Goal: Find specific page/section: Find specific page/section

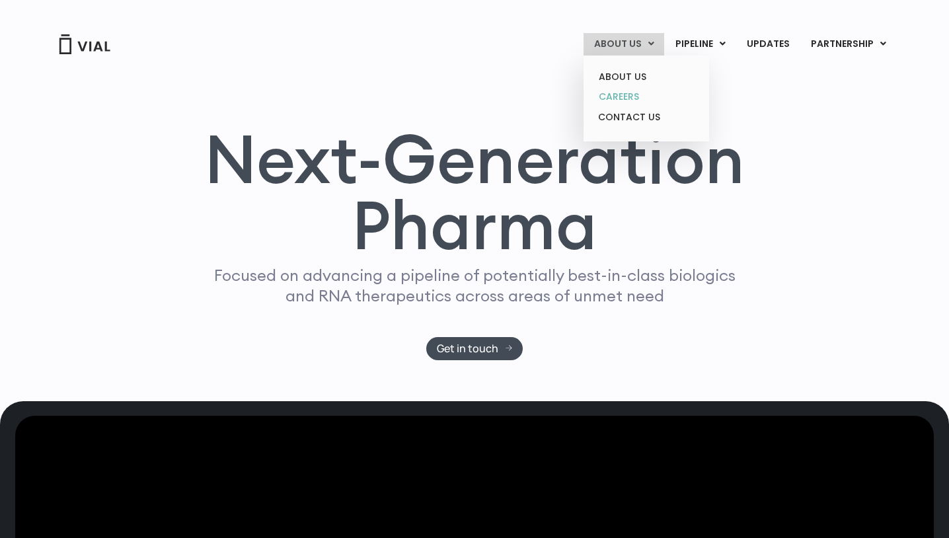
click at [608, 96] on link "CAREERS" at bounding box center [646, 97] width 116 height 20
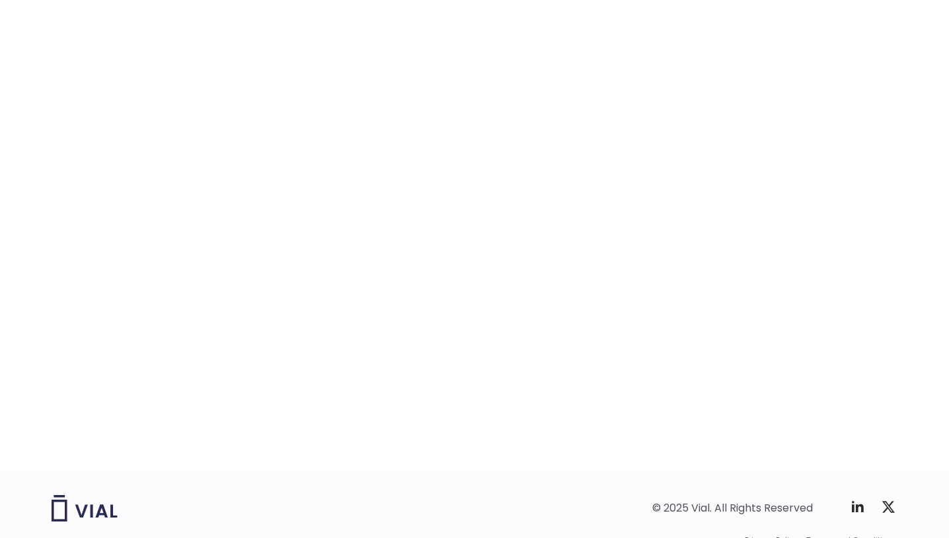
scroll to position [2027, 0]
